Goal: Task Accomplishment & Management: Complete application form

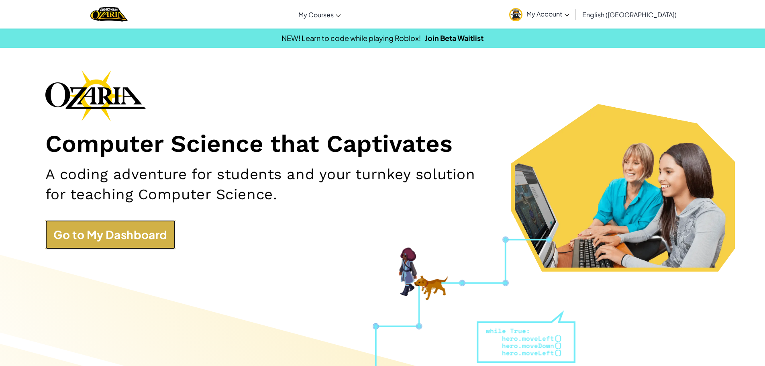
click at [145, 233] on link "Go to My Dashboard" at bounding box center [110, 234] width 130 height 29
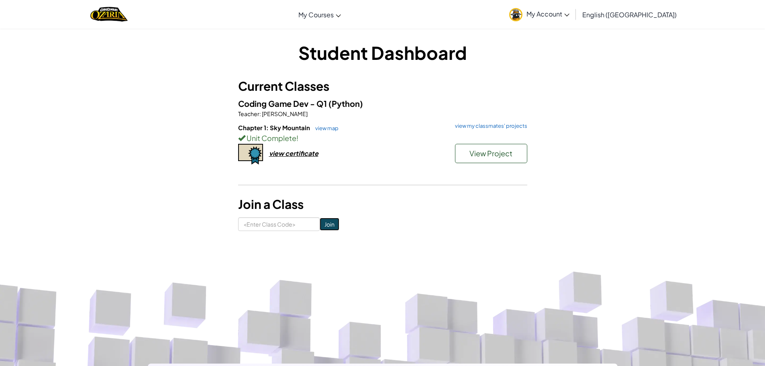
click at [326, 223] on input "Join" at bounding box center [330, 224] width 20 height 13
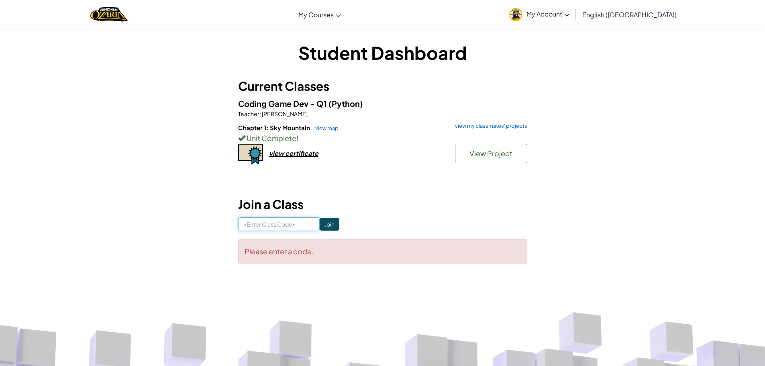
click at [290, 223] on input at bounding box center [279, 224] width 82 height 14
type input "iceriderdown"
click at [320, 220] on input "Join" at bounding box center [330, 224] width 20 height 13
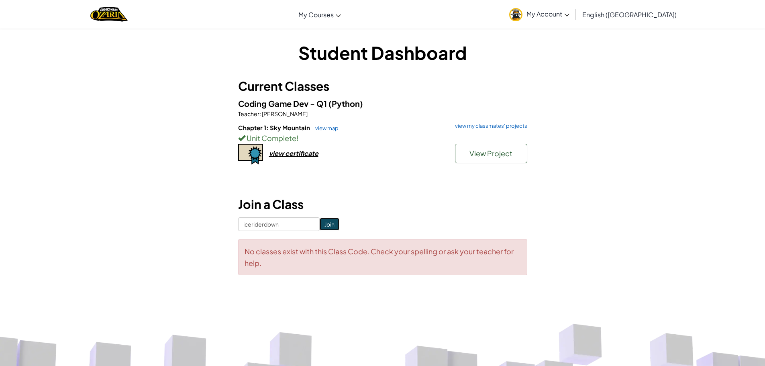
click at [321, 227] on input "Join" at bounding box center [330, 224] width 20 height 13
